Goal: Task Accomplishment & Management: Manage account settings

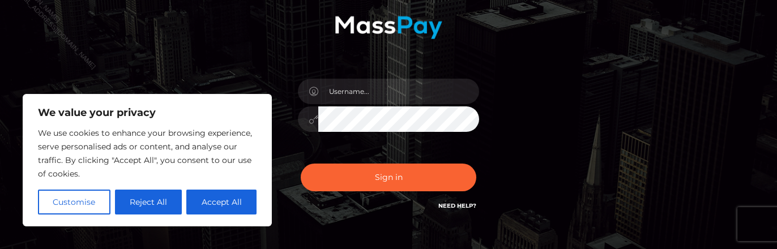
scroll to position [170, 0]
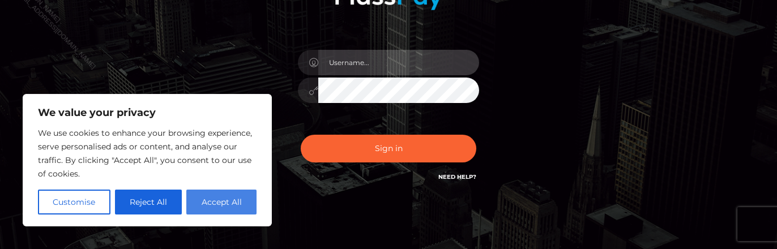
type input "Marcopolo"
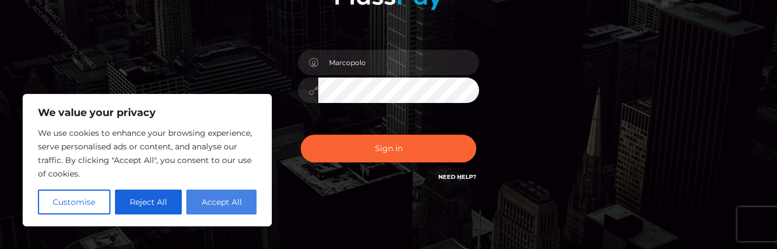
click at [221, 203] on button "Accept All" at bounding box center [221, 202] width 70 height 25
checkbox input "true"
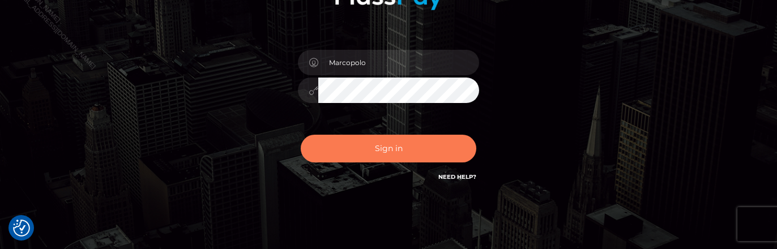
click at [398, 154] on button "Sign in" at bounding box center [389, 149] width 176 height 28
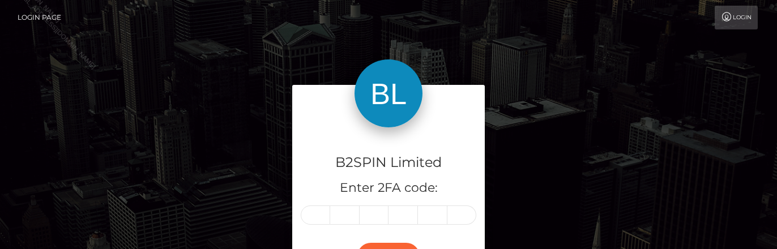
click at [657, 71] on div "B2SPIN Limited Enter 2FA code: Continue" at bounding box center [388, 186] width 777 height 373
click at [37, 146] on div "B2SPIN Limited Enter 2FA code: Continue" at bounding box center [388, 186] width 777 height 373
paste input "2"
type input "2"
type input "7"
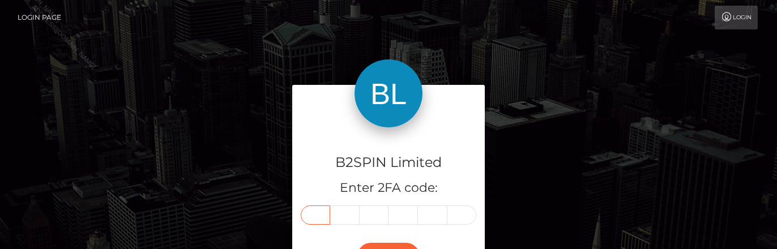
type input "2"
type input "8"
type input "9"
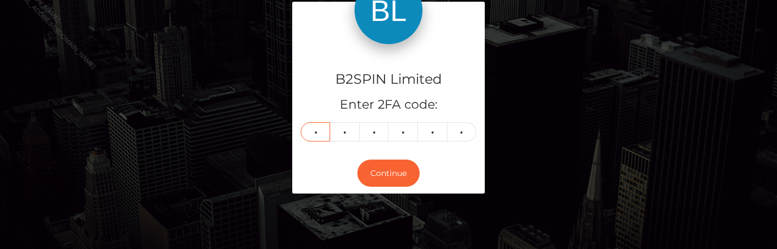
scroll to position [113, 0]
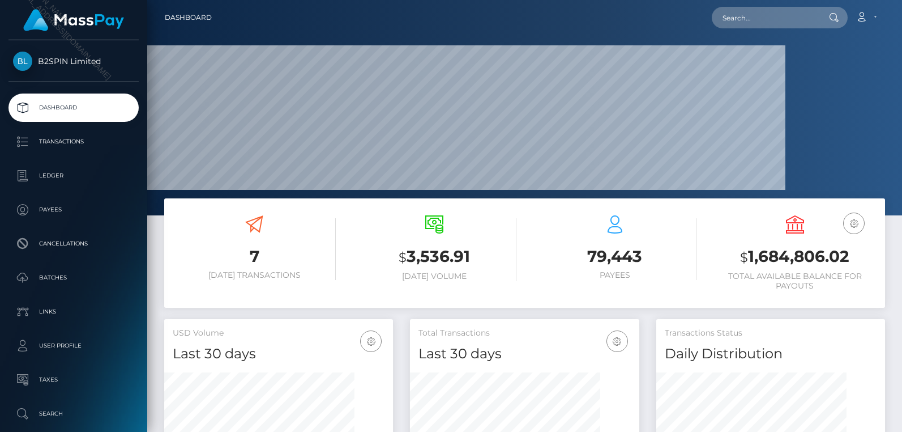
scroll to position [201, 229]
